Goal: Leave review/rating: Share an evaluation or opinion about a product, service, or content

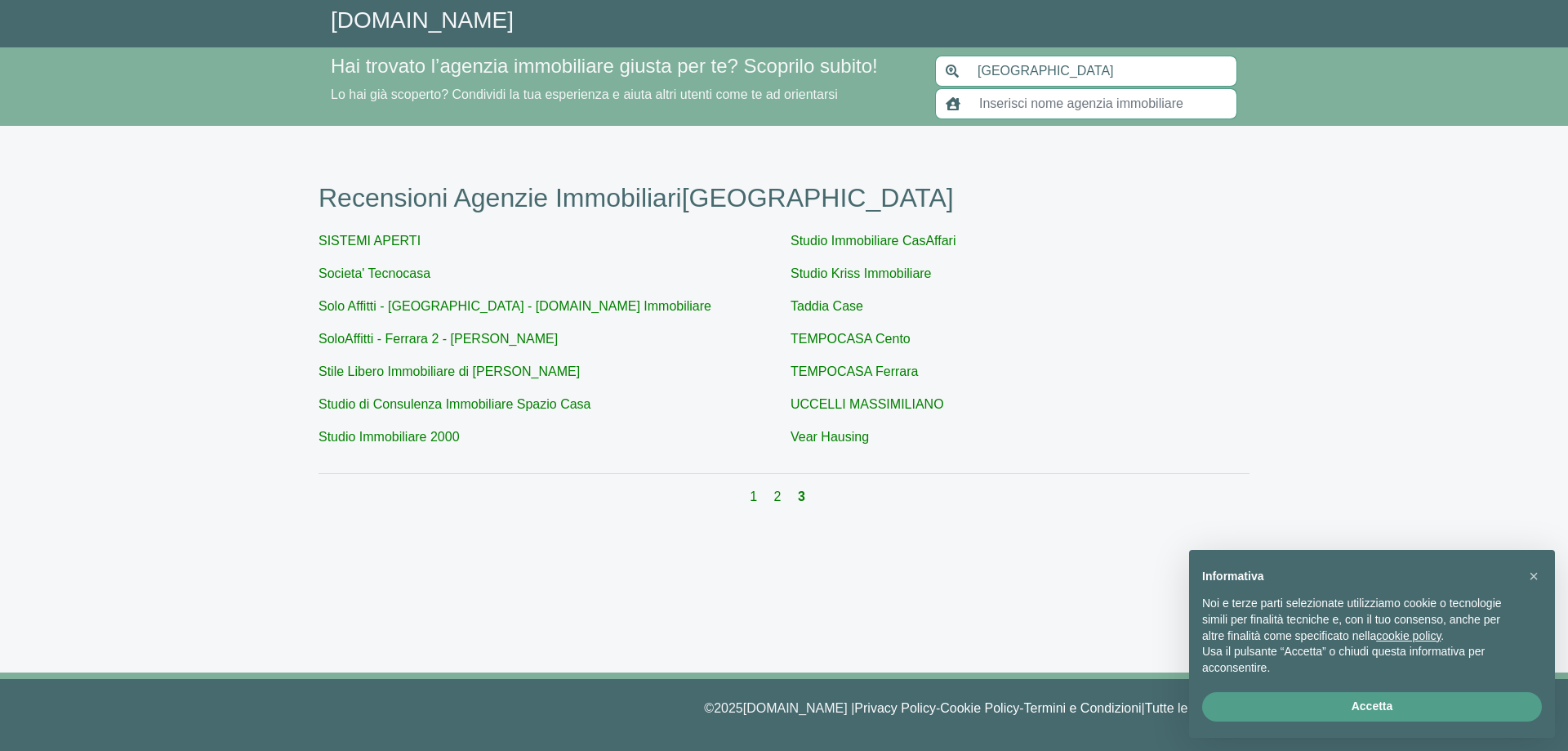
click at [503, 361] on div "SISTEMI APERTI Societa' Tecnocasa Solo Affitti - [GEOGRAPHIC_DATA] - [DOMAIN_NA…" at bounding box center [784, 346] width 931 height 229
click at [503, 369] on link "Stile Libero Immobiliare di [PERSON_NAME]" at bounding box center [450, 371] width 262 height 14
type input "Stile Libero Immobiliare di [PERSON_NAME]"
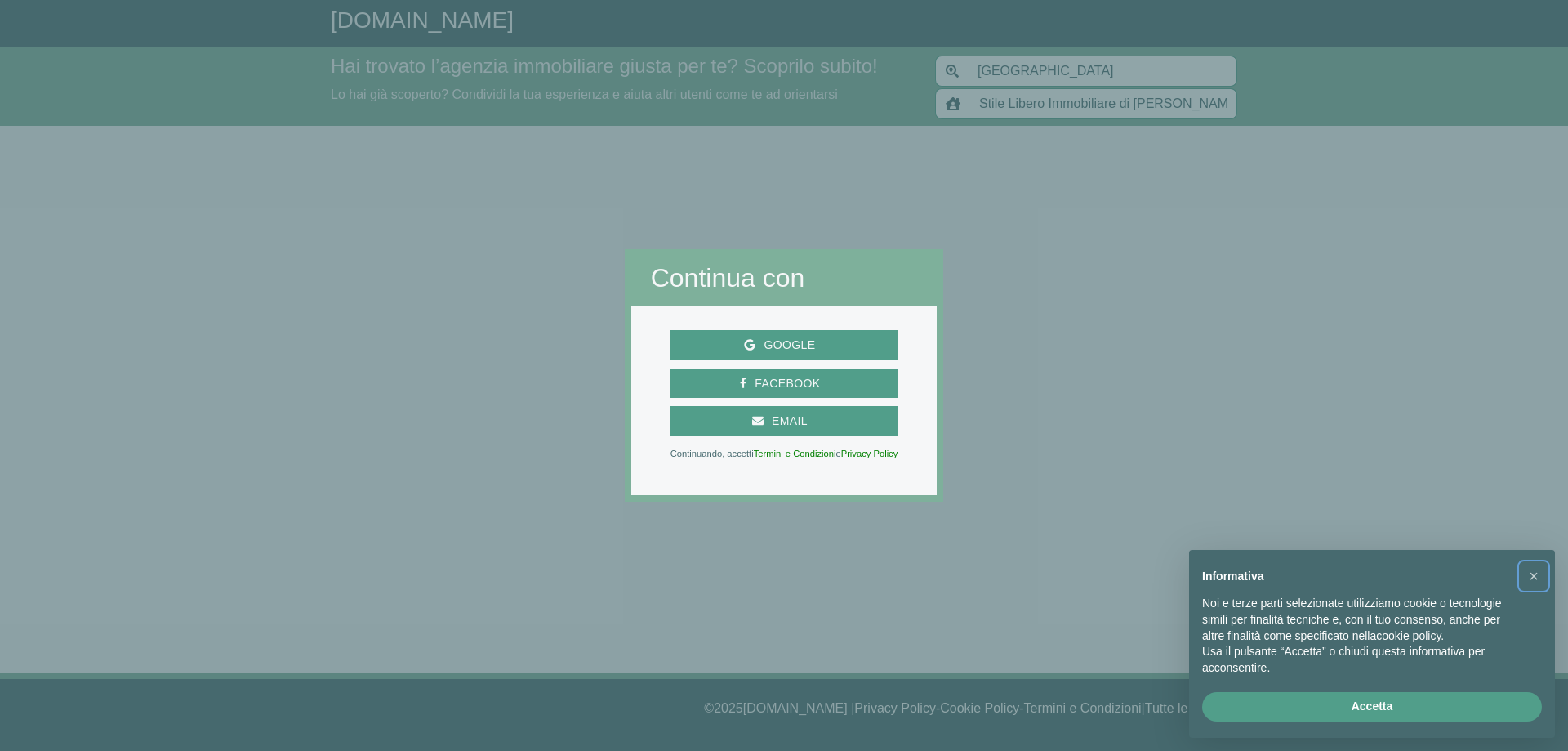
drag, startPoint x: 1531, startPoint y: 575, endPoint x: 1510, endPoint y: 574, distance: 21.0
click at [1531, 575] on span "×" at bounding box center [1533, 576] width 10 height 18
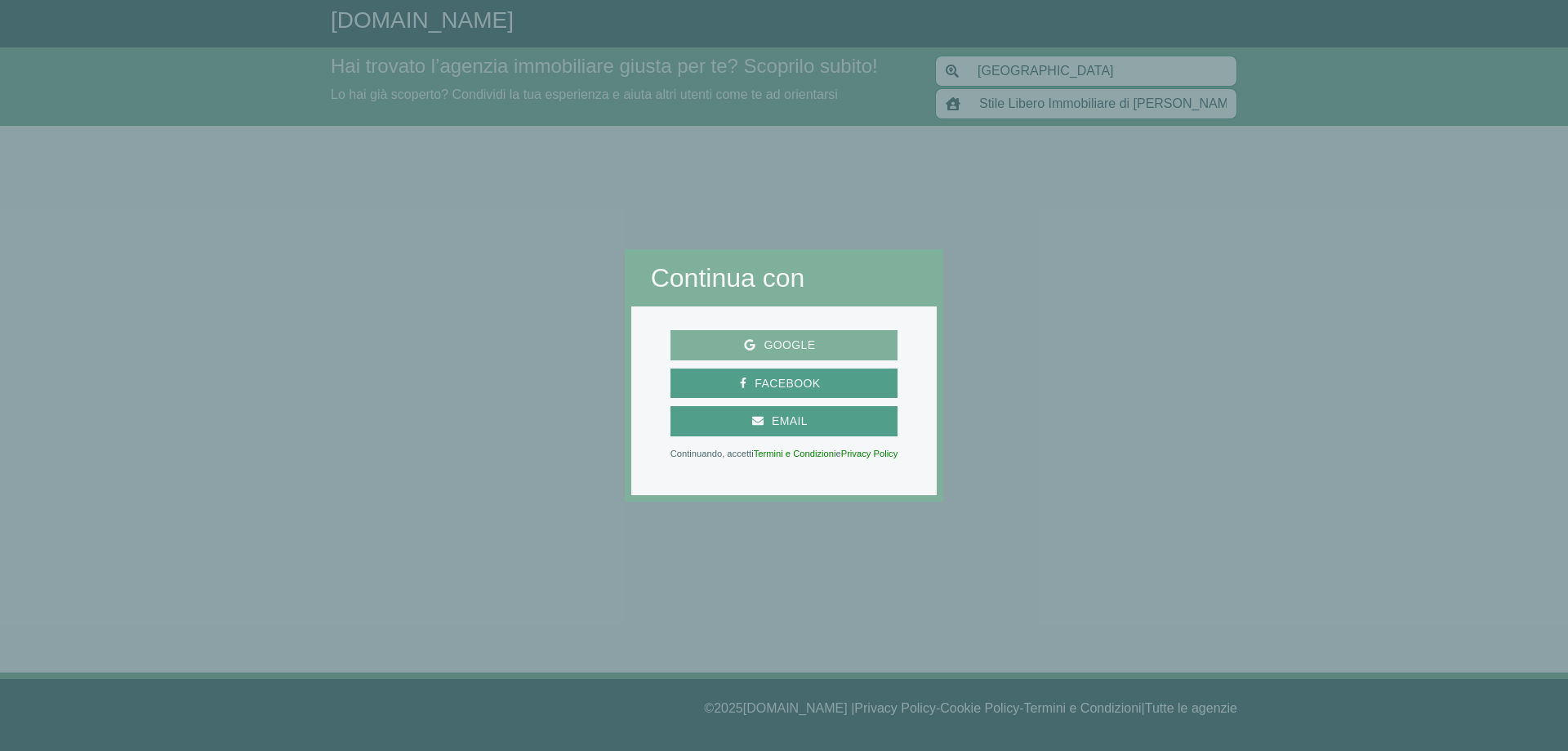
click at [795, 342] on span "Google" at bounding box center [790, 345] width 68 height 20
